Goal: Check status: Check status

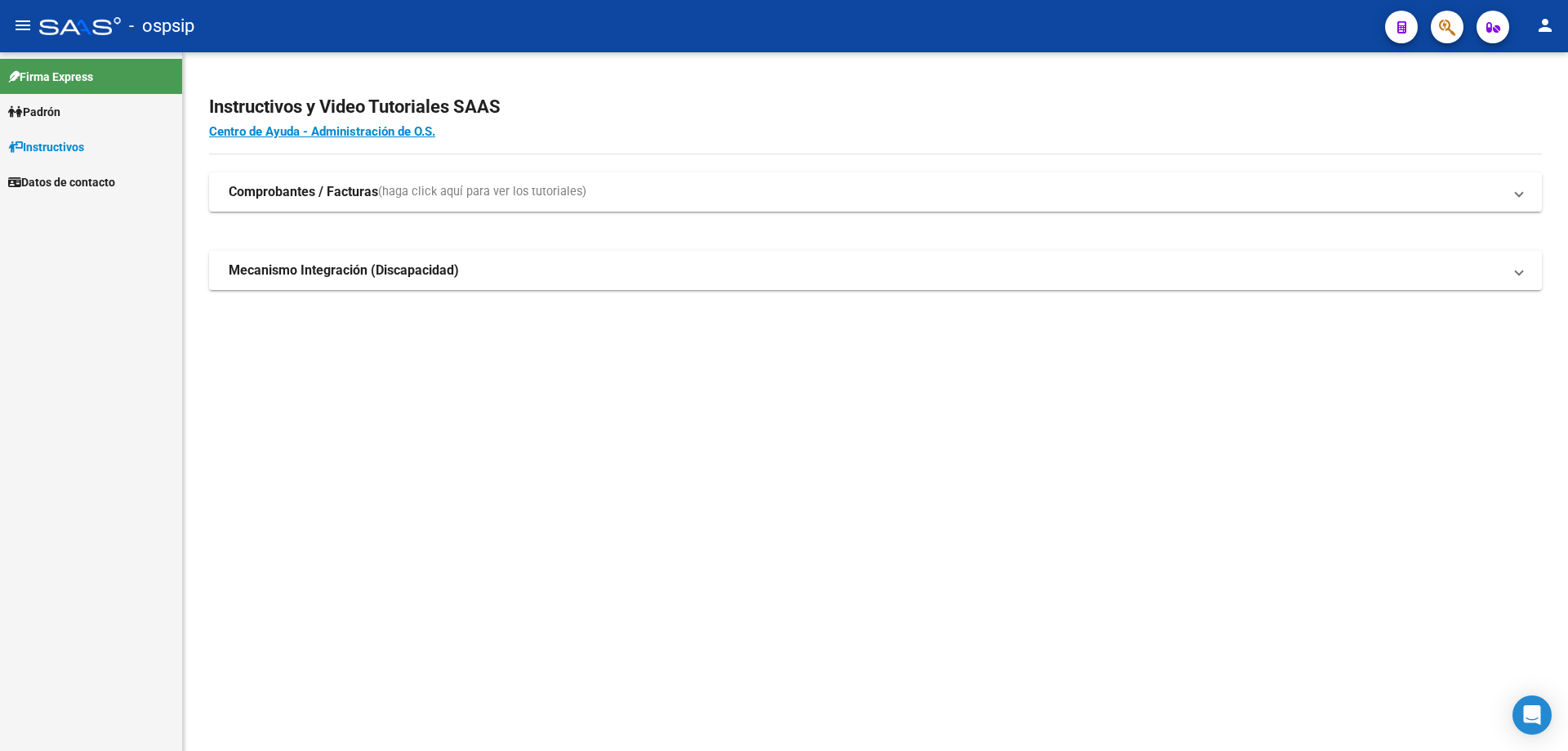
click at [60, 111] on span "Padrón" at bounding box center [34, 112] width 52 height 18
click at [81, 172] on link "Análisis Afiliado" at bounding box center [91, 181] width 182 height 35
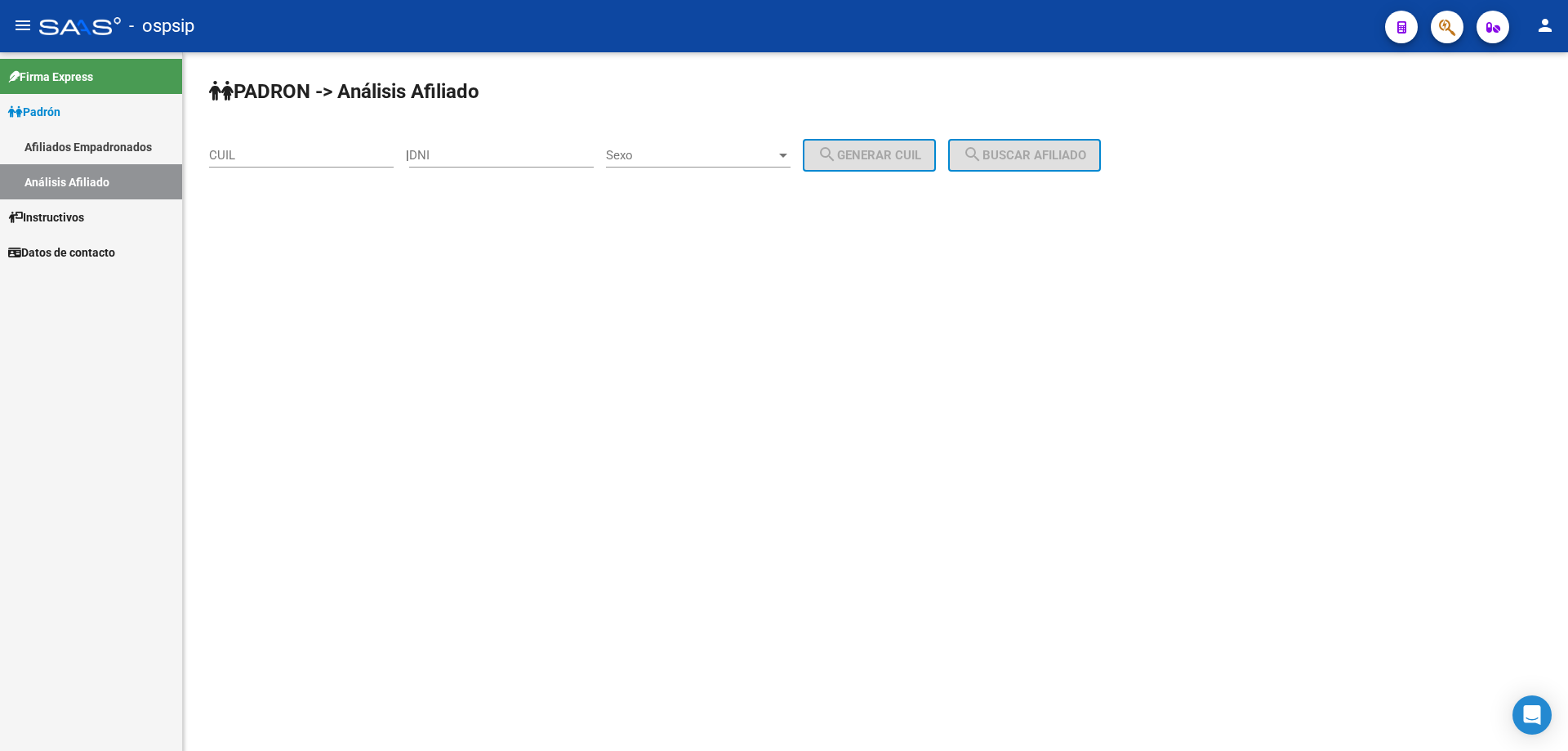
click at [311, 163] on div "CUIL" at bounding box center [301, 149] width 184 height 35
click at [455, 163] on div "DNI" at bounding box center [501, 149] width 184 height 35
paste input "26157566"
type input "26157566"
click at [670, 163] on div "Sexo Sexo" at bounding box center [697, 149] width 184 height 35
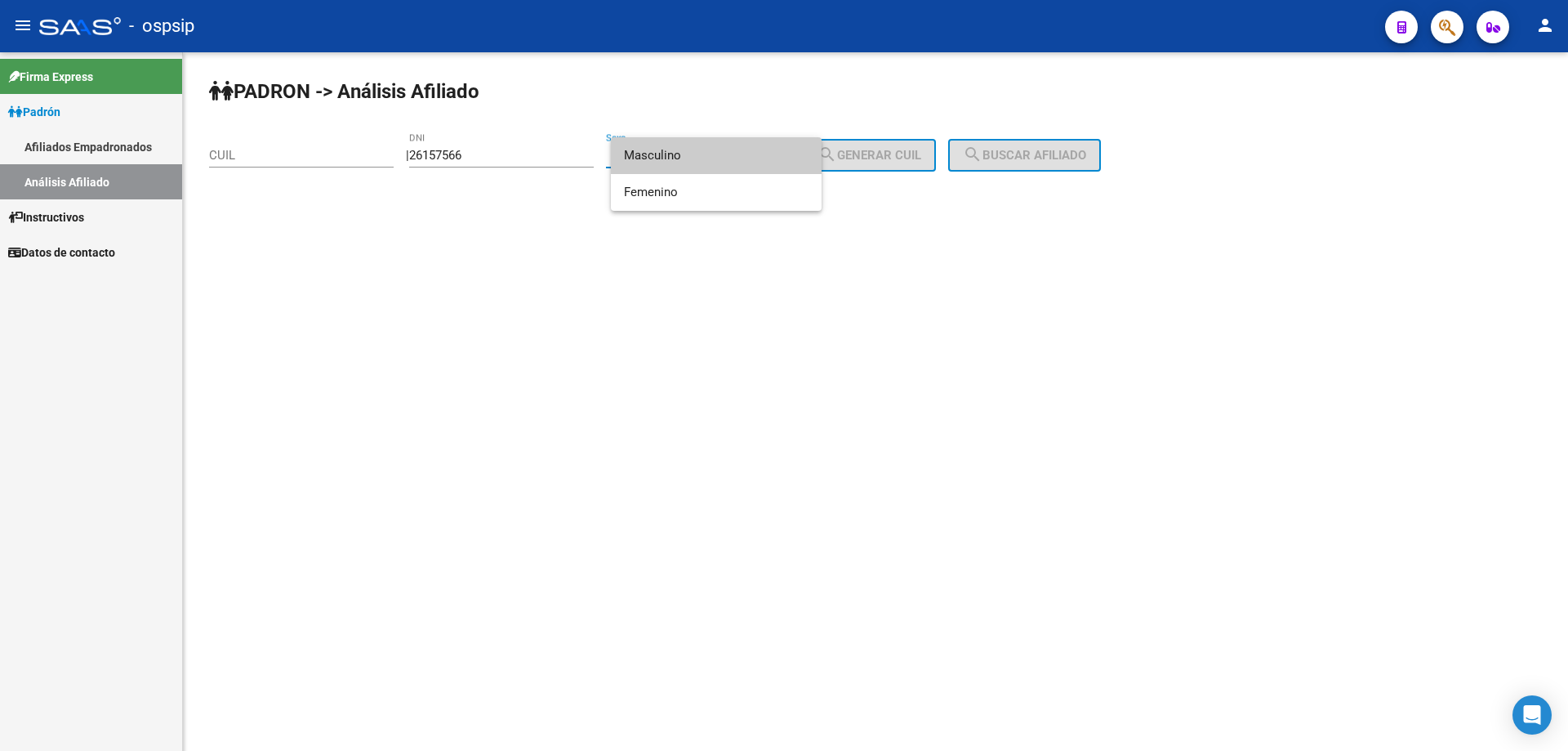
click at [671, 148] on span "Masculino" at bounding box center [715, 155] width 184 height 37
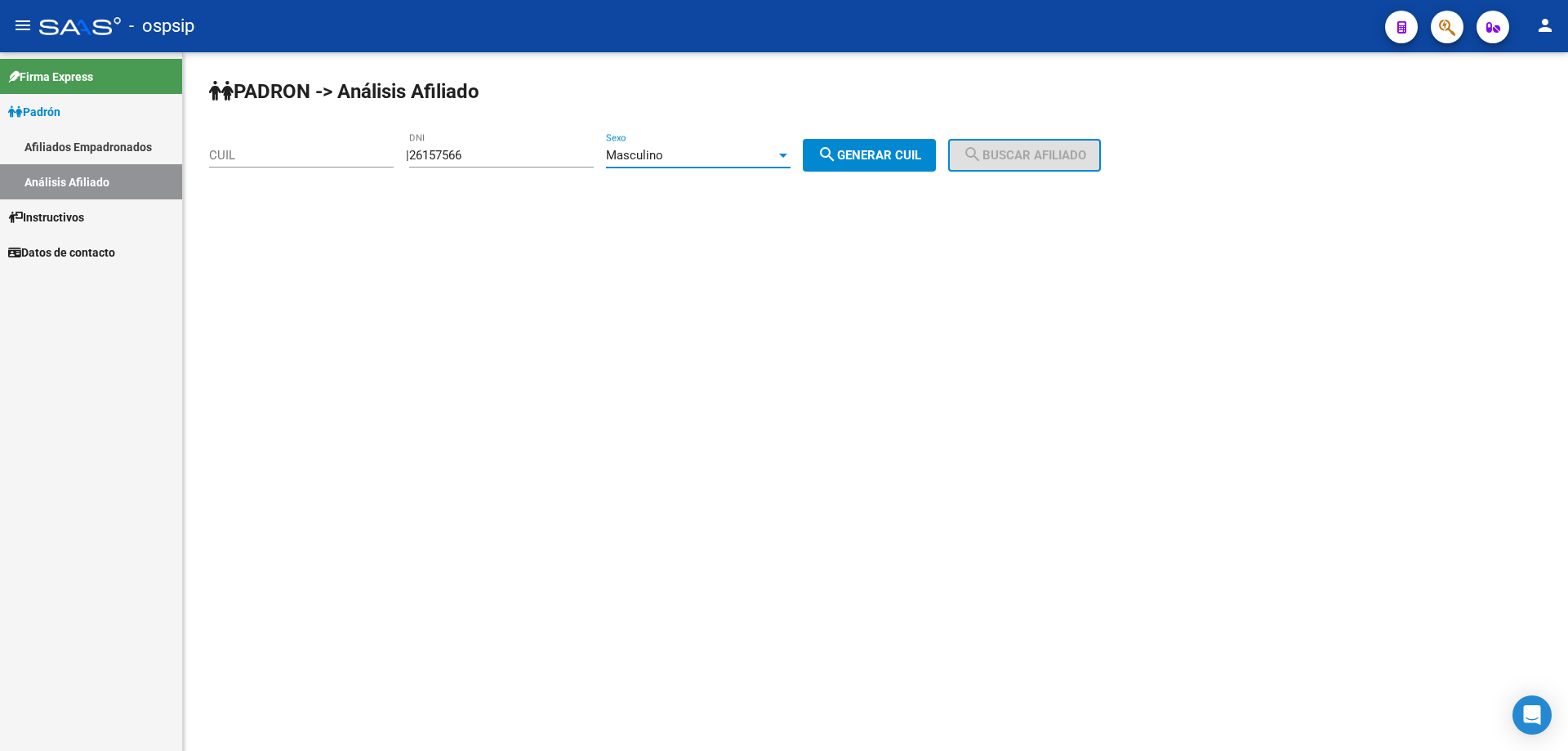
click at [867, 157] on span "search Generar CUIL" at bounding box center [869, 154] width 104 height 15
type input "20-26157566-4"
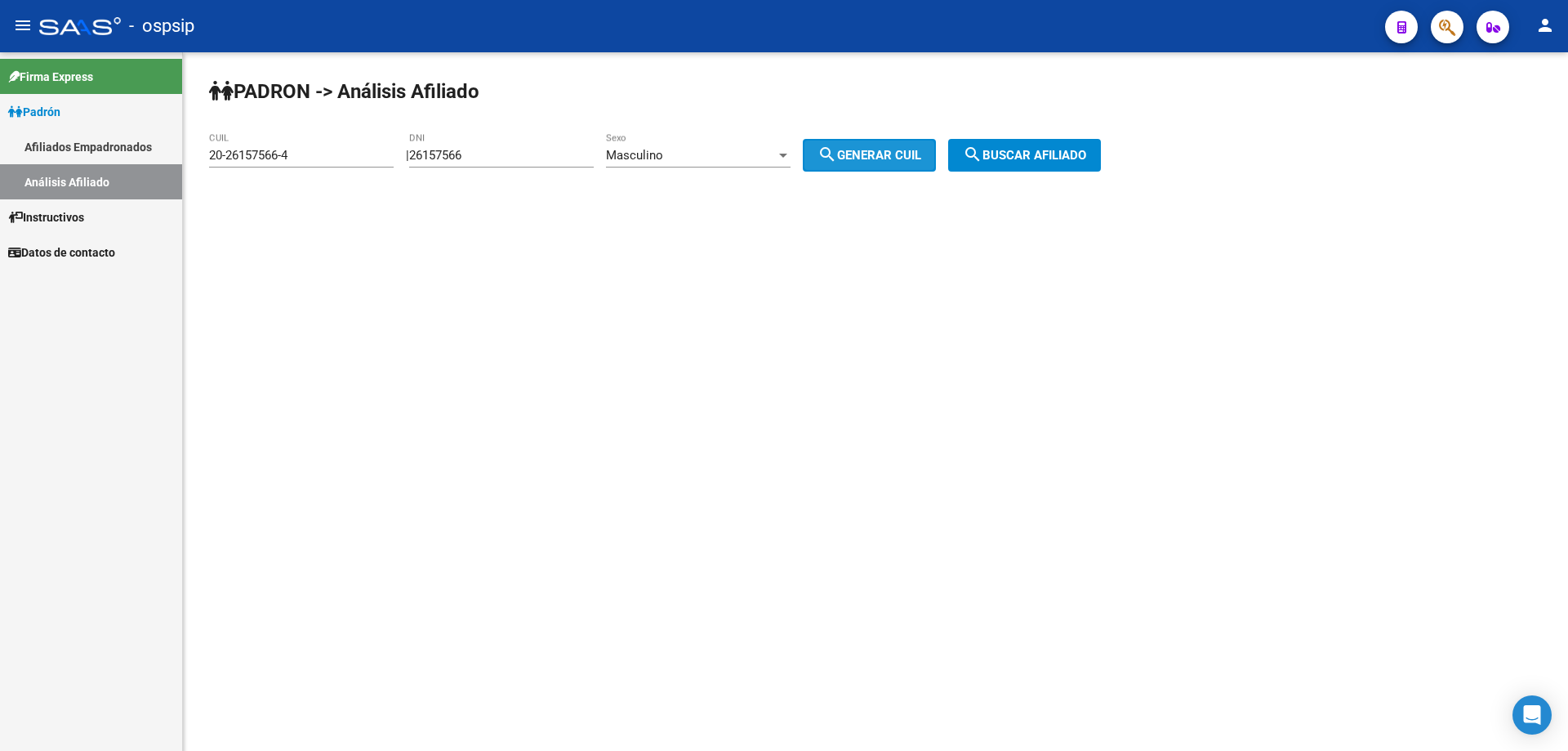
click at [982, 154] on mat-icon "search" at bounding box center [972, 154] width 20 height 20
